Goal: Unclear

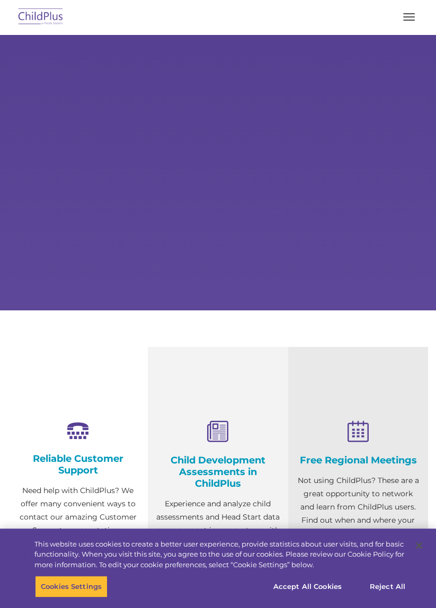
select select "MEDIUM"
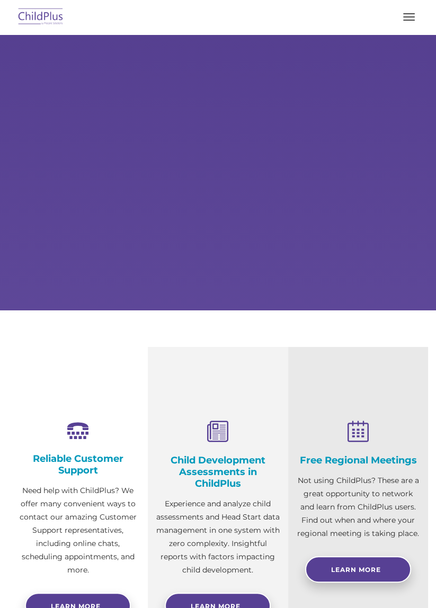
select select "MEDIUM"
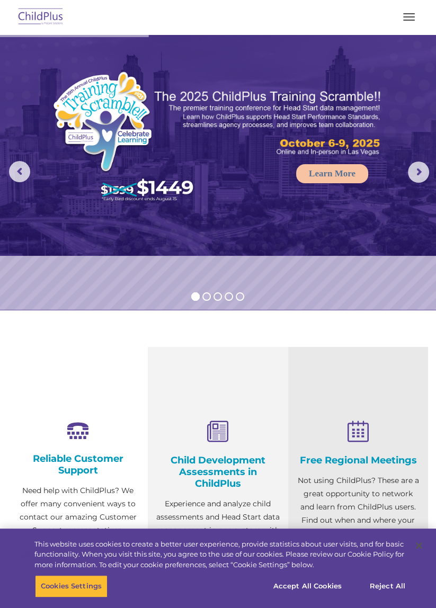
click at [40, 14] on img at bounding box center [41, 17] width 50 height 25
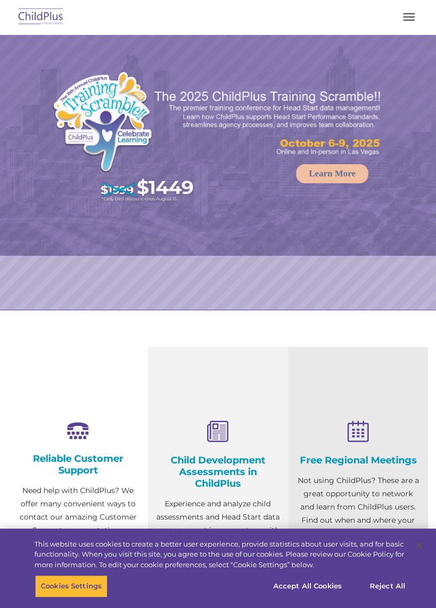
select select "MEDIUM"
